Goal: Information Seeking & Learning: Learn about a topic

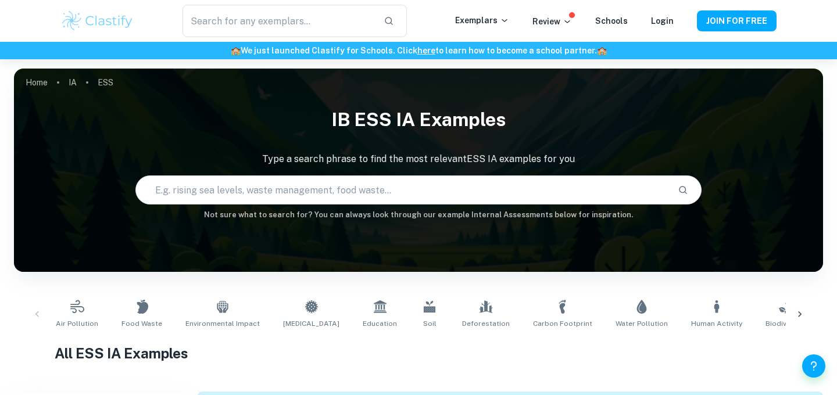
click at [291, 188] on input "text" at bounding box center [402, 190] width 532 height 33
type input "t"
type input "urban stress"
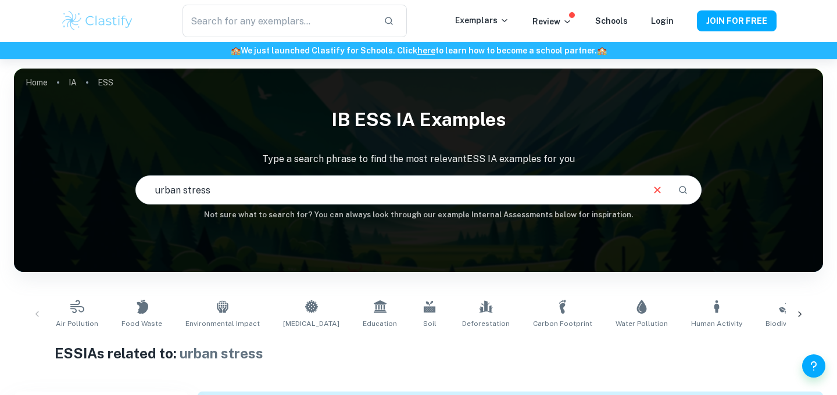
scroll to position [6, 0]
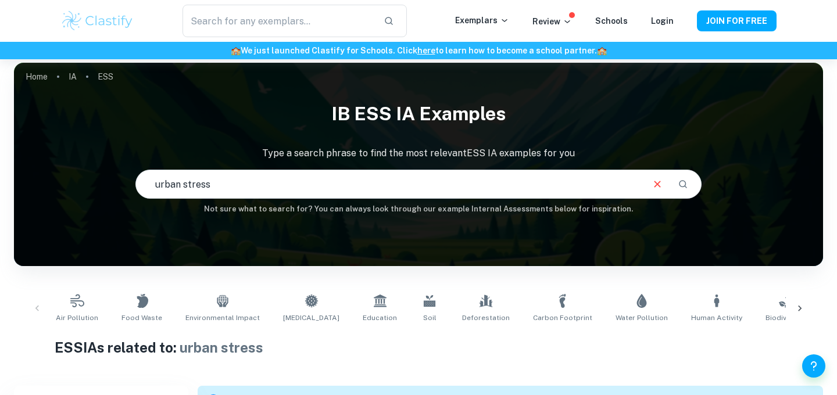
click at [655, 191] on button "Clear" at bounding box center [657, 184] width 22 height 22
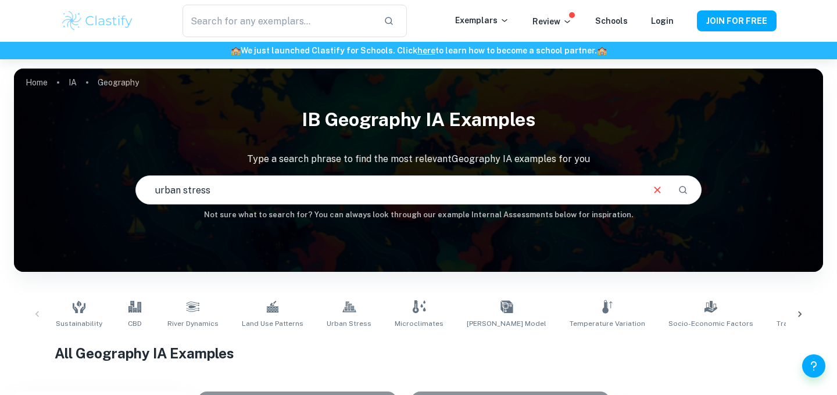
type input "urban stress"
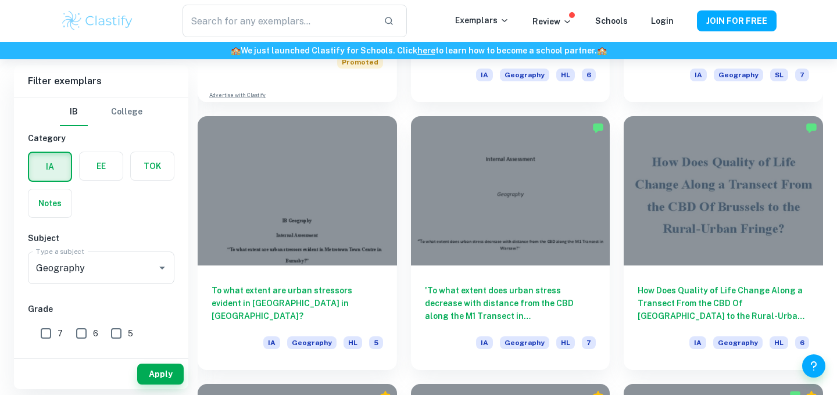
scroll to position [1101, 0]
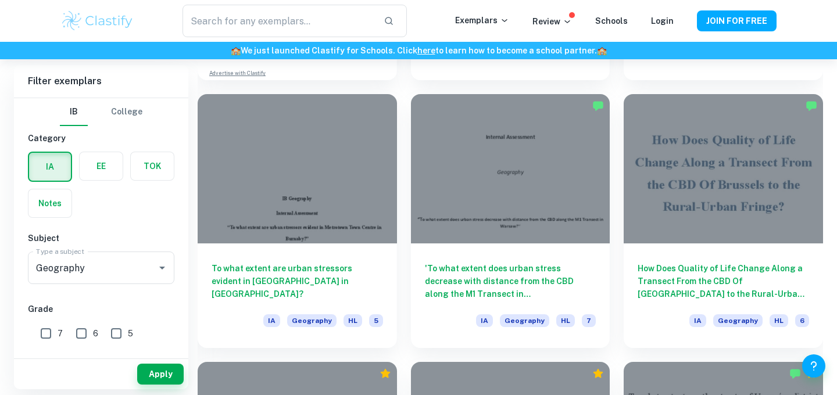
click at [400, 113] on div "'To what extent does urban stress decrease with distance from the CBD along the…" at bounding box center [503, 214] width 213 height 268
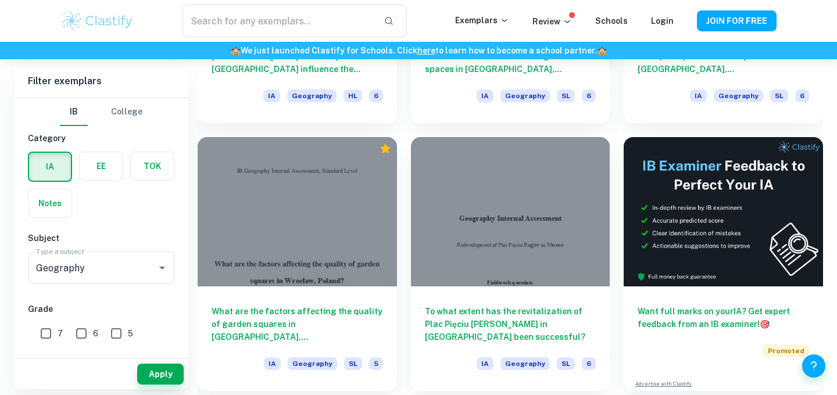
scroll to position [4550, 0]
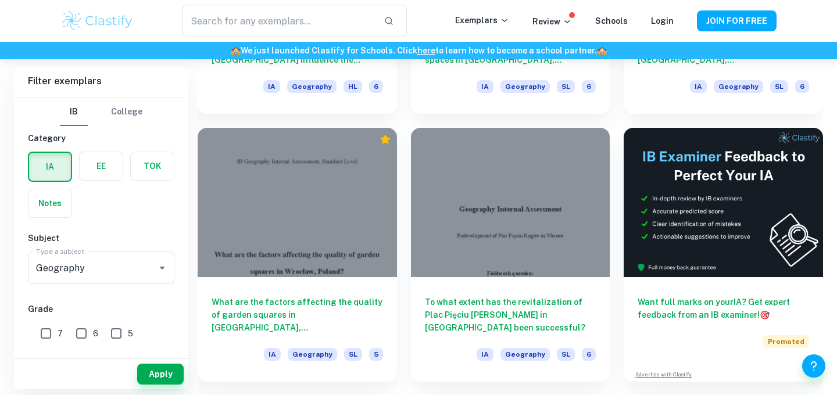
click at [429, 5] on div "​" at bounding box center [294, 21] width 321 height 33
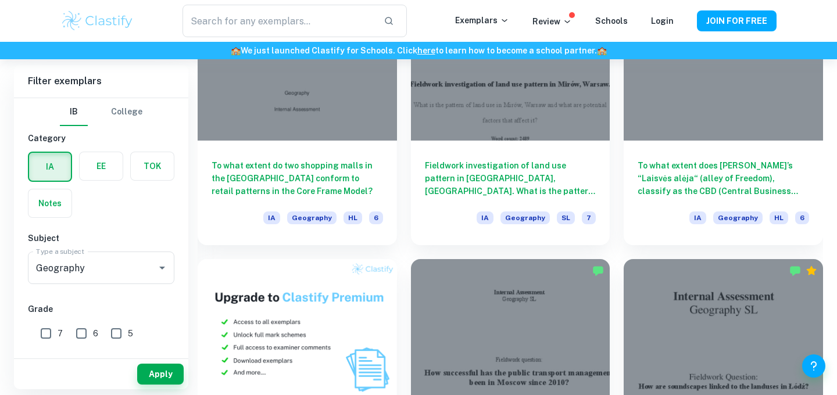
scroll to position [4957, 0]
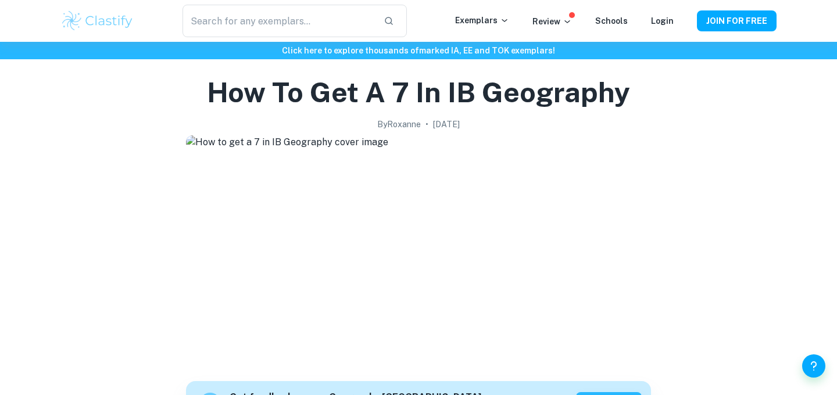
scroll to position [31, 0]
